Goal: Find contact information: Find contact information

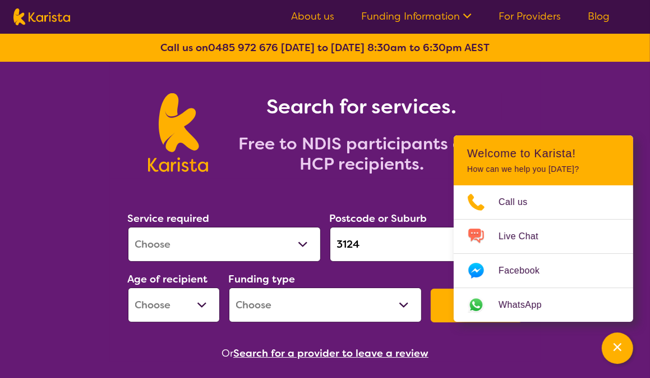
drag, startPoint x: 0, startPoint y: 0, endPoint x: 304, endPoint y: 245, distance: 390.4
click at [304, 245] on select "Allied Health Assistant Assessment ([MEDICAL_DATA] or [MEDICAL_DATA]) Behaviour…" at bounding box center [224, 244] width 193 height 35
select select "[MEDICAL_DATA]"
click at [128, 227] on select "Allied Health Assistant Assessment ([MEDICAL_DATA] or [MEDICAL_DATA]) Behaviour…" at bounding box center [224, 244] width 193 height 35
click at [202, 308] on select "Early Childhood - 0 to 9 Child - 10 to 11 Adolescent - 12 to 17 Adult - 18 to 6…" at bounding box center [174, 304] width 92 height 35
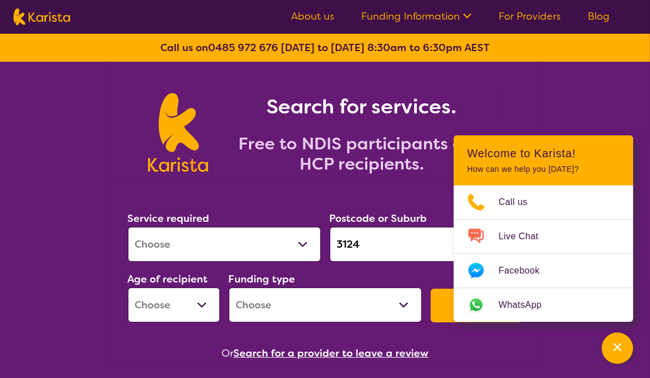
select select "AG"
click at [128, 287] on select "Early Childhood - 0 to 9 Child - 10 to 11 Adolescent - 12 to 17 Adult - 18 to 6…" at bounding box center [174, 304] width 92 height 35
click at [405, 306] on select "Home Care Package (HCP) National Disability Insurance Scheme (NDIS) I don't know" at bounding box center [325, 304] width 193 height 35
click at [277, 308] on select "Home Care Package (HCP) National Disability Insurance Scheme (NDIS) I don't know" at bounding box center [325, 304] width 193 height 35
click at [280, 301] on select "Home Care Package (HCP) National Disability Insurance Scheme (NDIS) I don't know" at bounding box center [325, 304] width 193 height 35
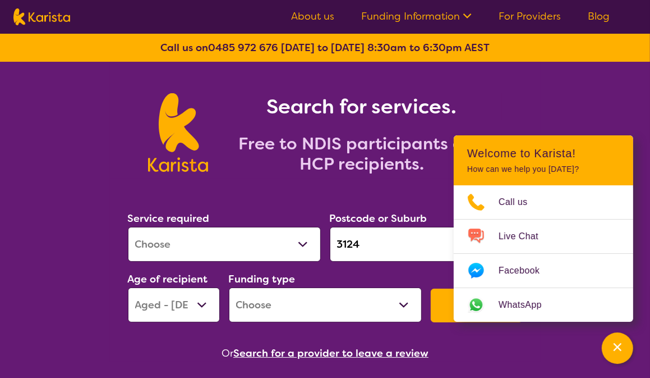
click at [280, 301] on select "Home Care Package (HCP) National Disability Insurance Scheme (NDIS) I don't know" at bounding box center [325, 304] width 193 height 35
click at [258, 306] on select "Home Care Package (HCP) National Disability Insurance Scheme (NDIS) I don't know" at bounding box center [325, 304] width 193 height 35
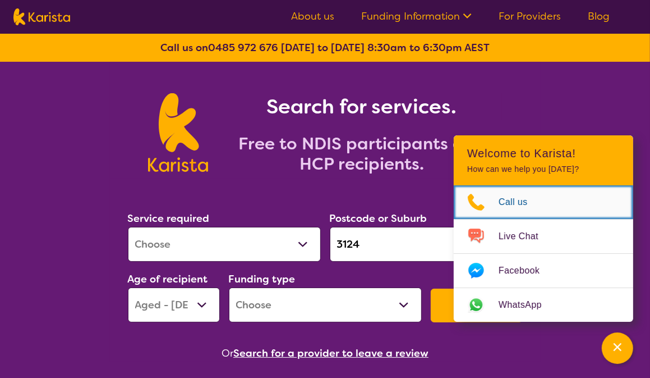
click at [502, 199] on span "Call us" at bounding box center [520, 202] width 43 height 17
